Goal: Task Accomplishment & Management: Manage account settings

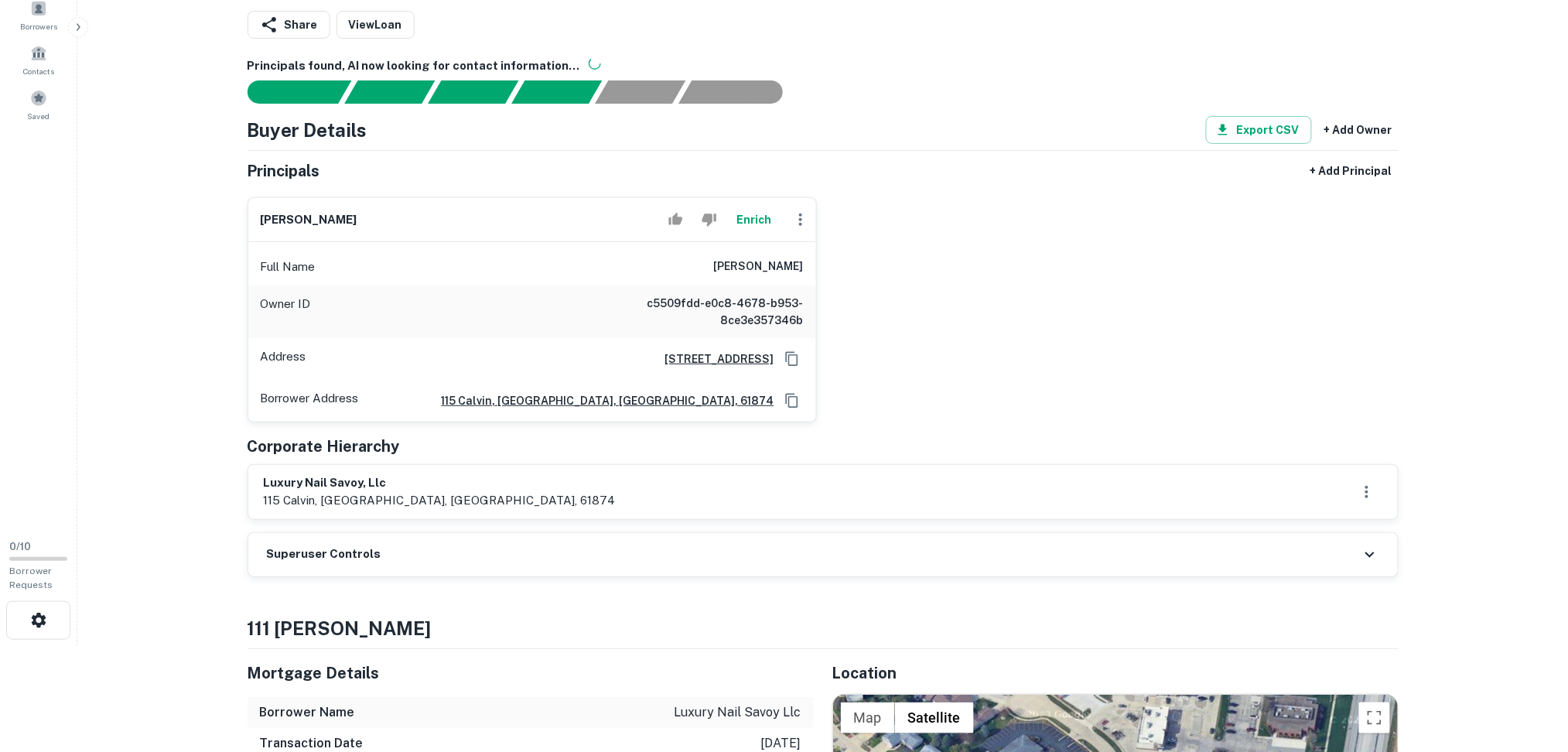
scroll to position [310, 0]
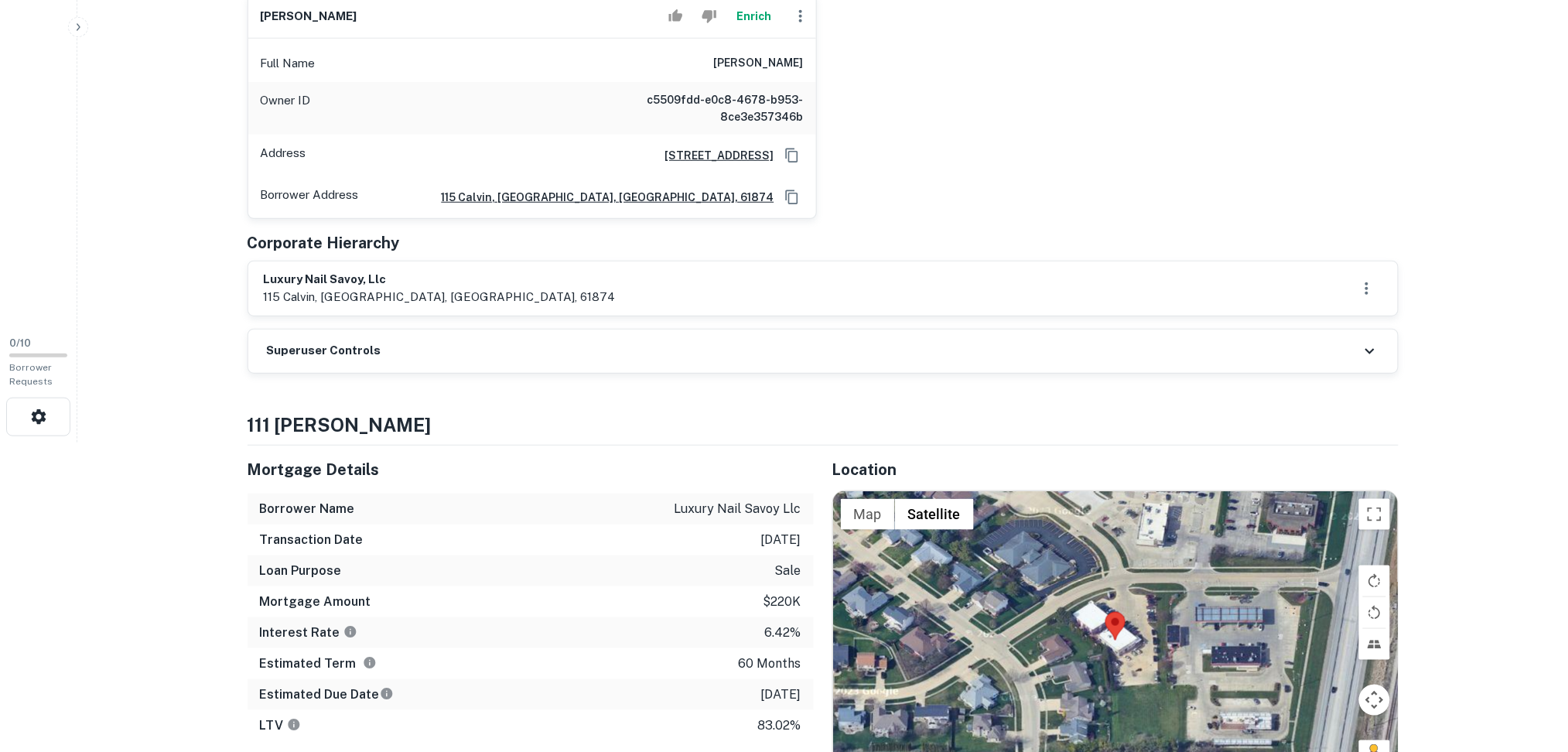
click at [579, 350] on div "Superuser Controls" at bounding box center [823, 352] width 1150 height 44
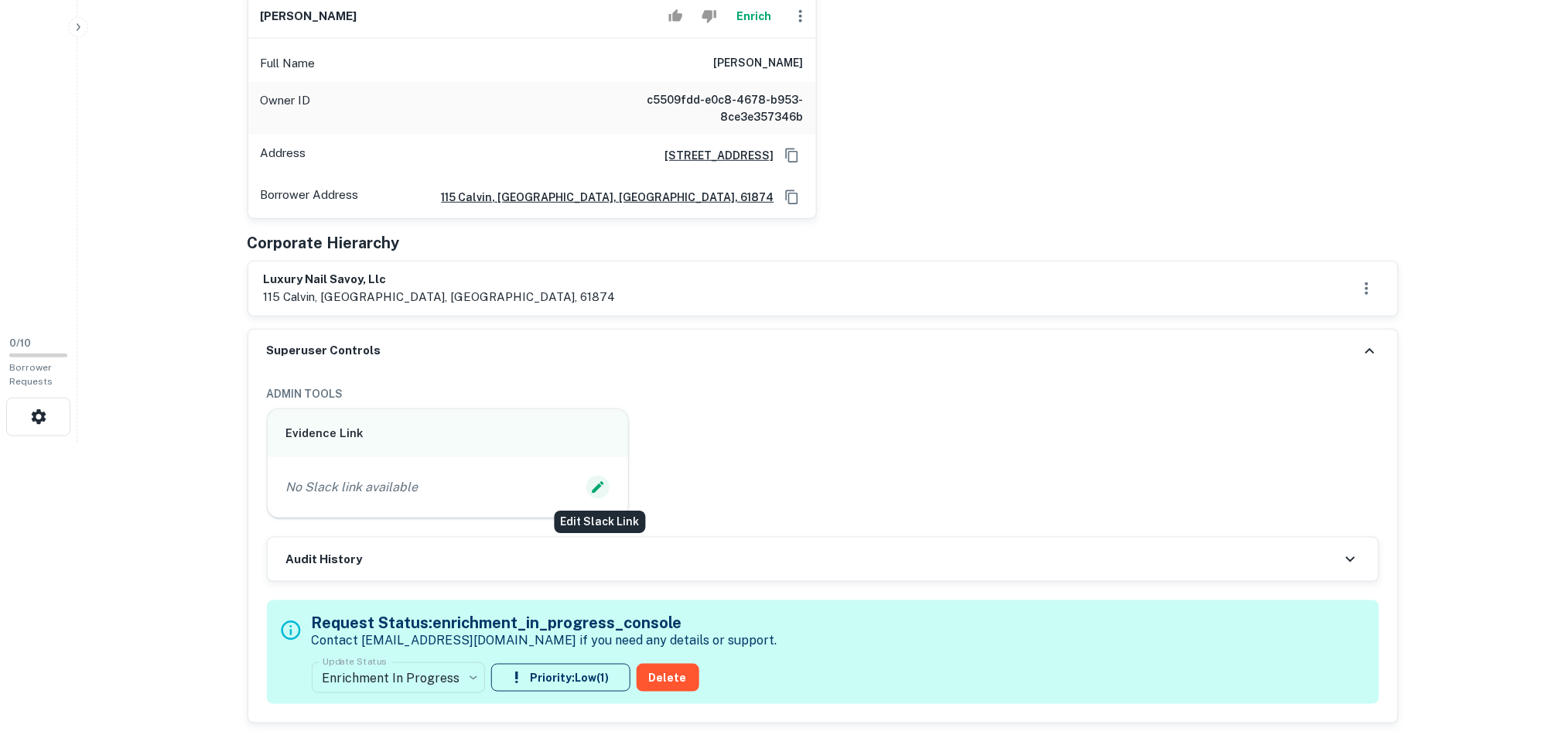
click at [601, 481] on icon "Edit Slack Link" at bounding box center [598, 487] width 16 height 16
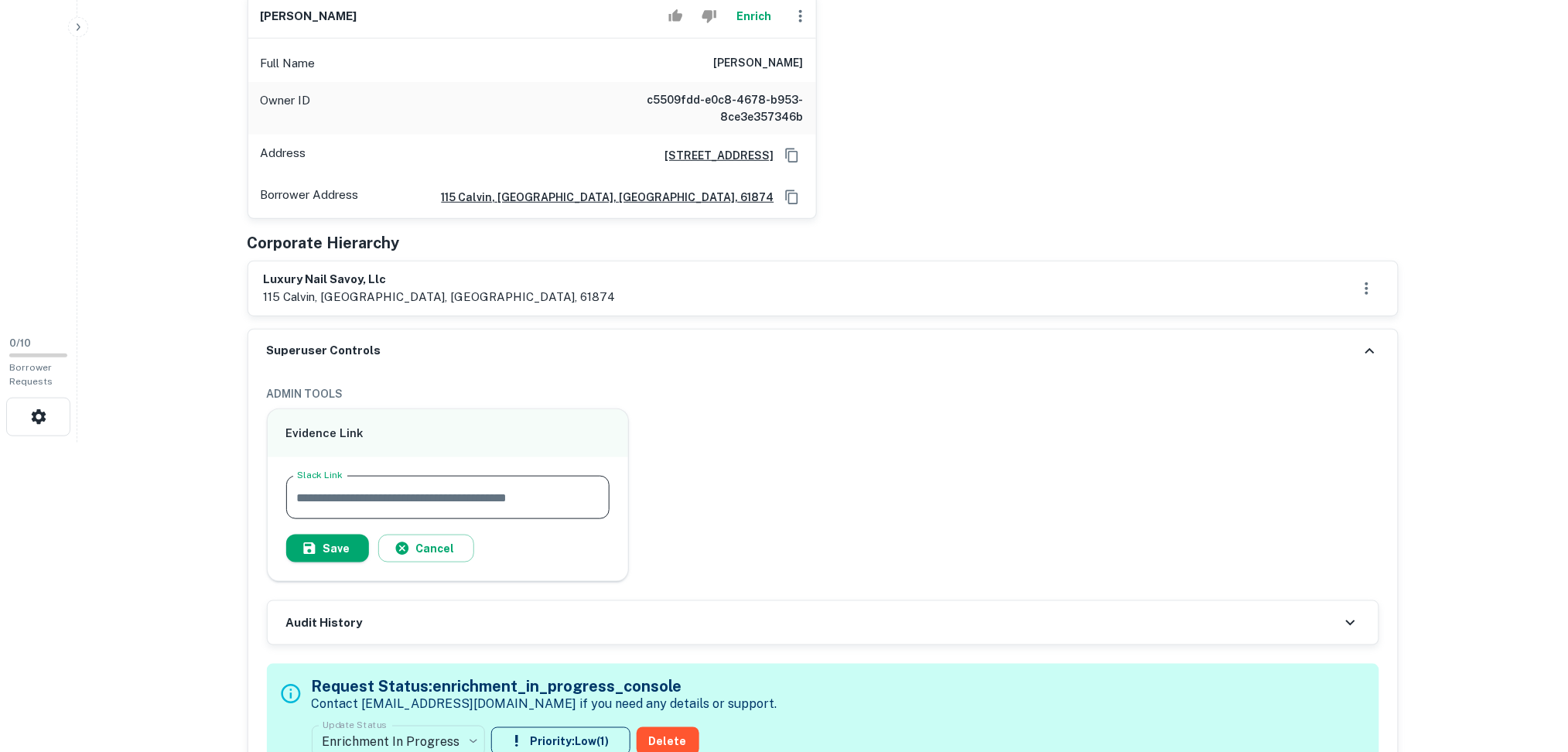
paste input "**********"
type input "**********"
click at [338, 546] on button "Save" at bounding box center [328, 549] width 82 height 28
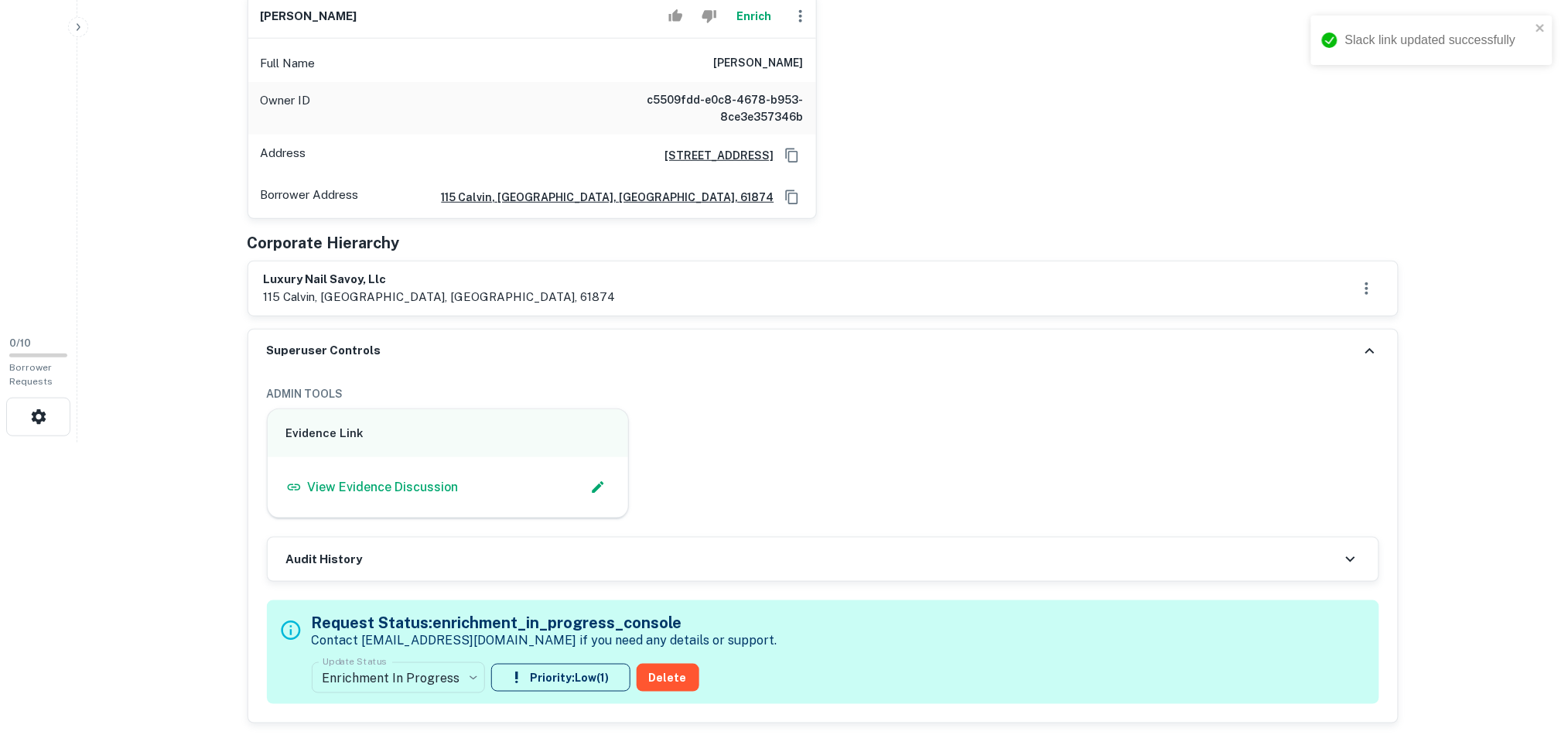
drag, startPoint x: 1372, startPoint y: 351, endPoint x: 1232, endPoint y: 457, distance: 175.6
click at [1371, 353] on icon at bounding box center [1370, 351] width 19 height 19
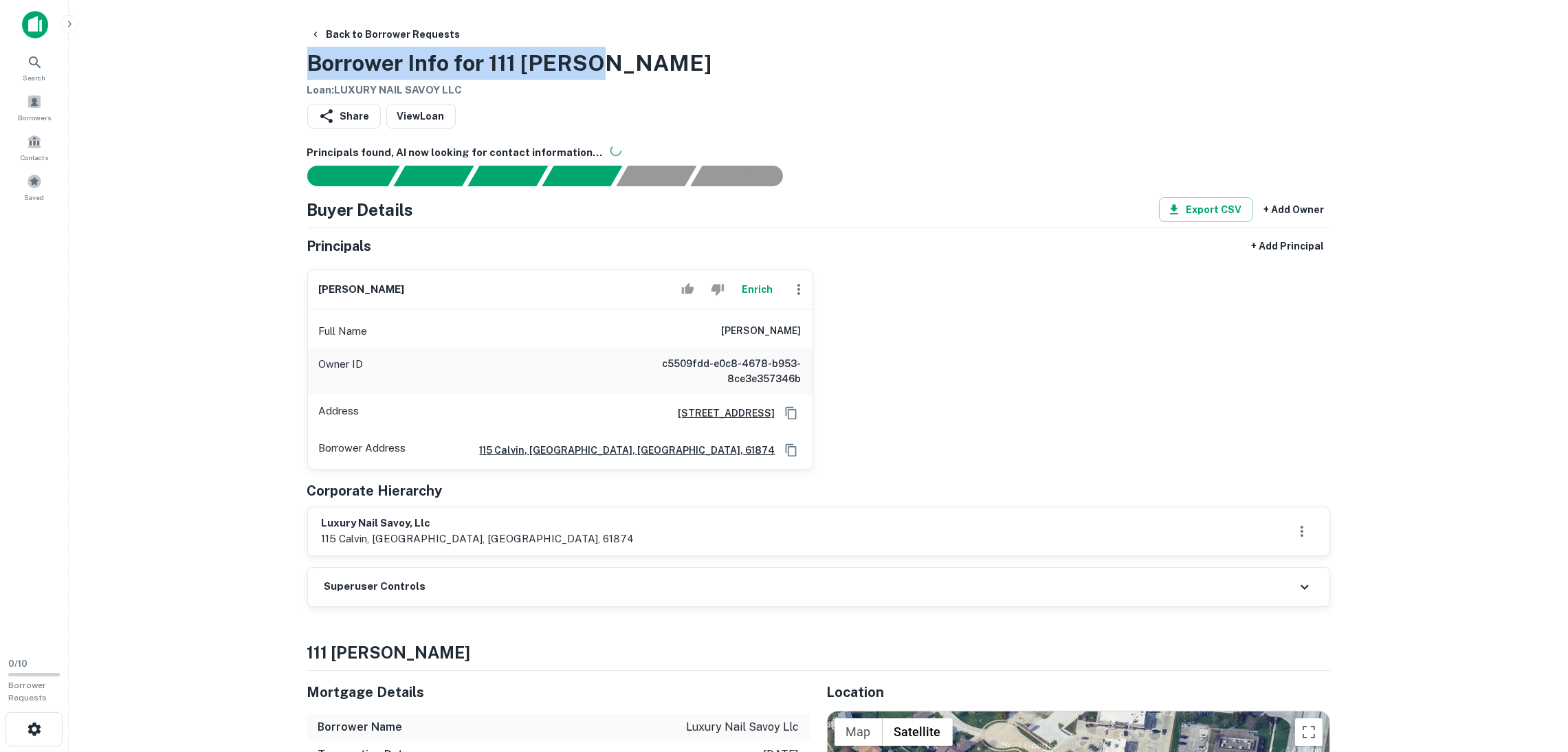
drag, startPoint x: 415, startPoint y: 59, endPoint x: 287, endPoint y: 56, distance: 128.0
click at [287, 56] on main "Back to Borrower Requests Borrower Info for 111 [PERSON_NAME] Loan : LUXURY NAI…" at bounding box center [818, 376] width 1500 height 752
drag, startPoint x: 386, startPoint y: 59, endPoint x: 477, endPoint y: 70, distance: 91.7
click at [477, 68] on h3 "Borrower Info for 111 [PERSON_NAME]" at bounding box center [510, 64] width 405 height 33
copy h3 "Borrower Info for 111 [PERSON_NAME]"
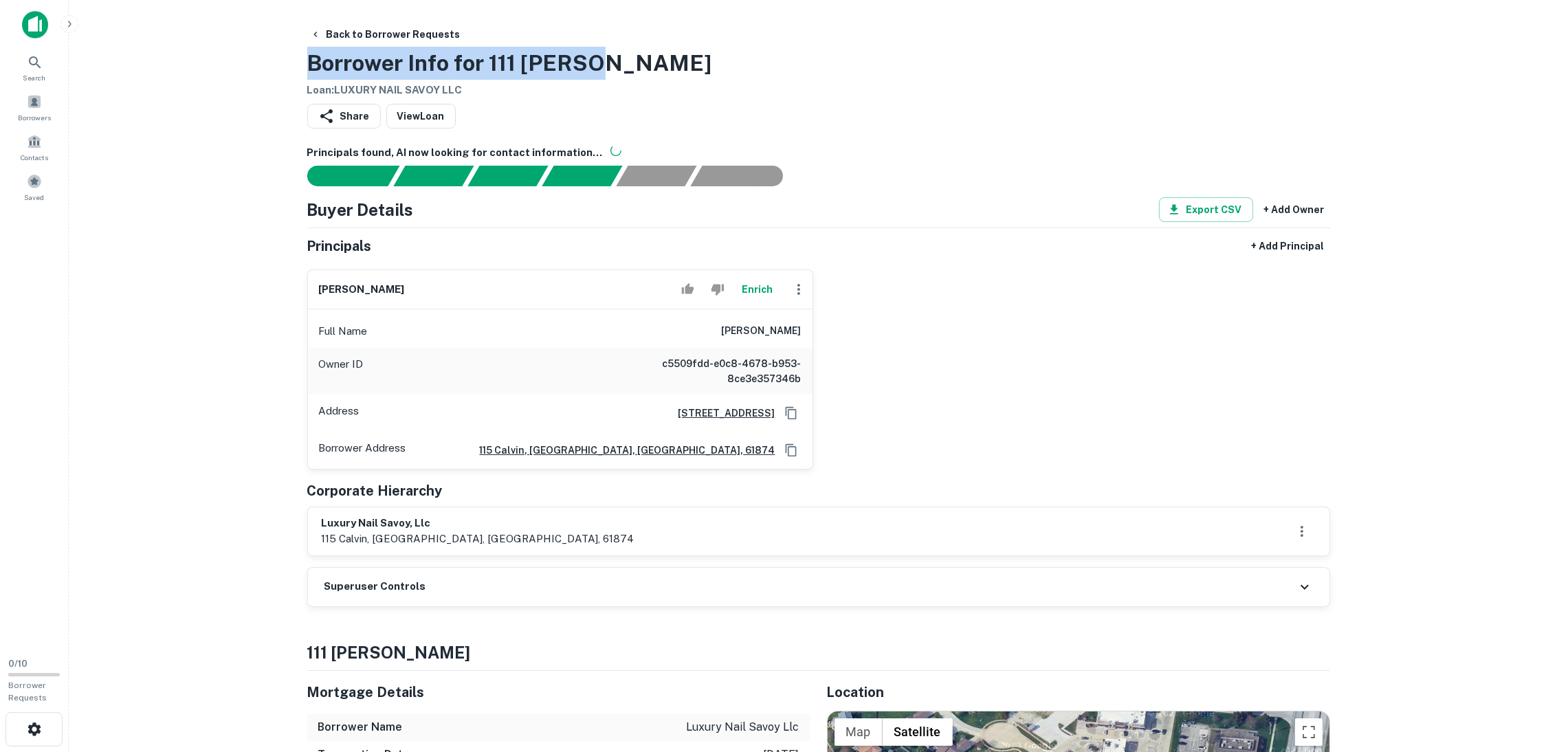
click at [765, 70] on div "Back to Borrower Requests Borrower Info for 111 [PERSON_NAME] Loan : LUXURY NAI…" at bounding box center [819, 60] width 1023 height 76
